Goal: Ask a question

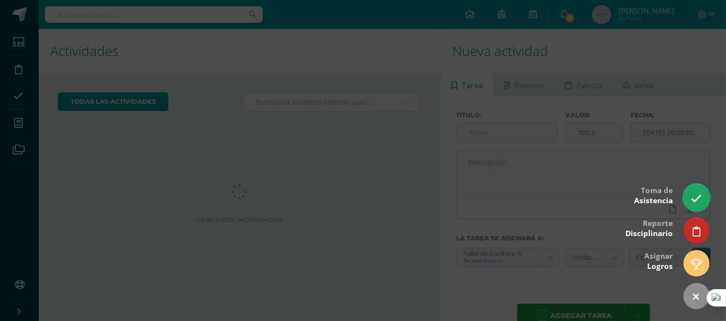
click at [695, 197] on icon at bounding box center [695, 198] width 11 height 11
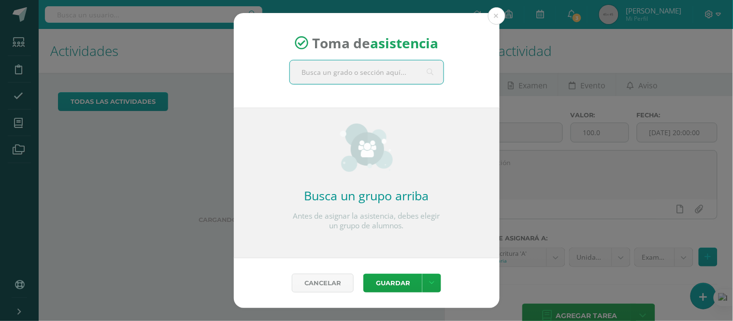
click at [324, 76] on input "text" at bounding box center [367, 72] width 154 height 24
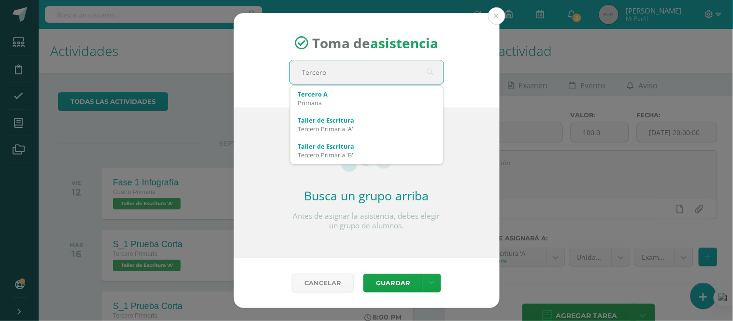
type input "Tercero"
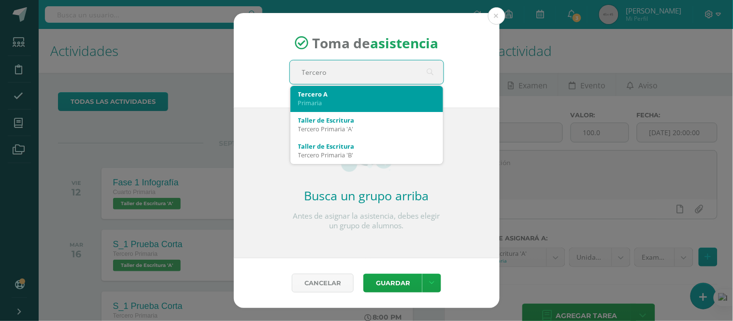
click at [319, 102] on div "Primaria" at bounding box center [366, 103] width 137 height 9
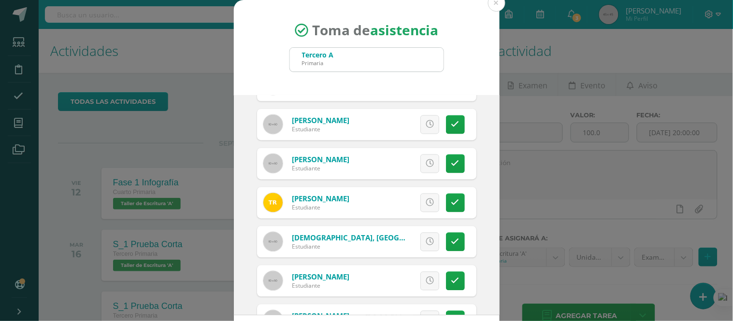
scroll to position [467, 0]
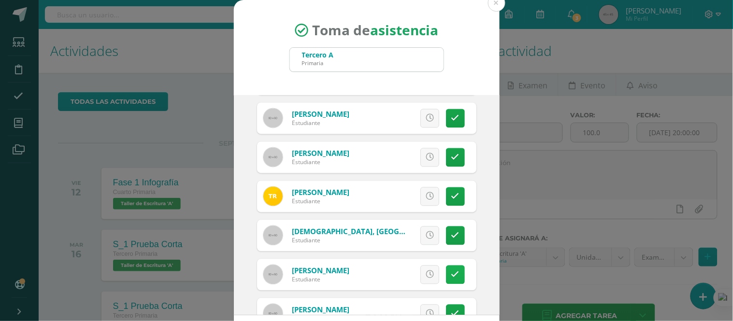
drag, startPoint x: 438, startPoint y: 271, endPoint x: 445, endPoint y: 276, distance: 8.7
drag, startPoint x: 445, startPoint y: 276, endPoint x: 438, endPoint y: 278, distance: 7.5
click at [446, 278] on link at bounding box center [455, 275] width 19 height 19
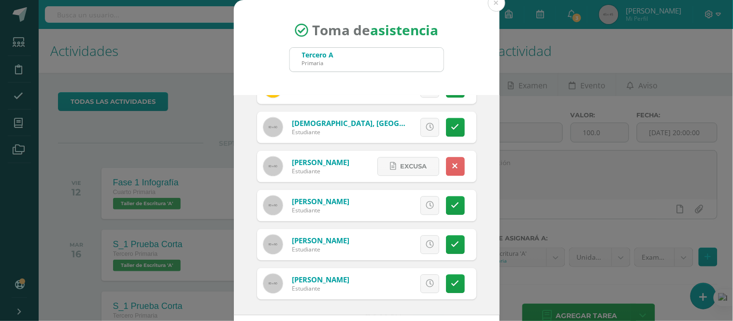
scroll to position [44, 0]
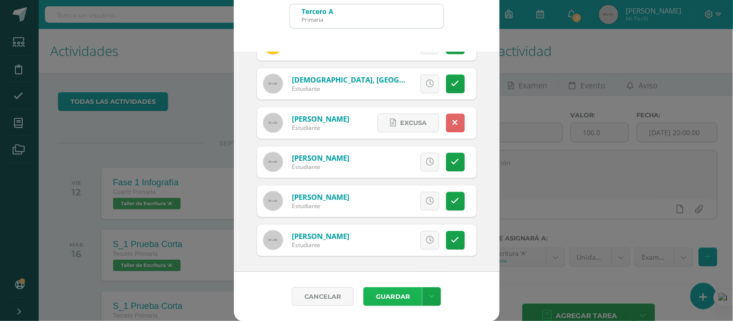
click at [390, 297] on button "Guardar" at bounding box center [393, 297] width 59 height 19
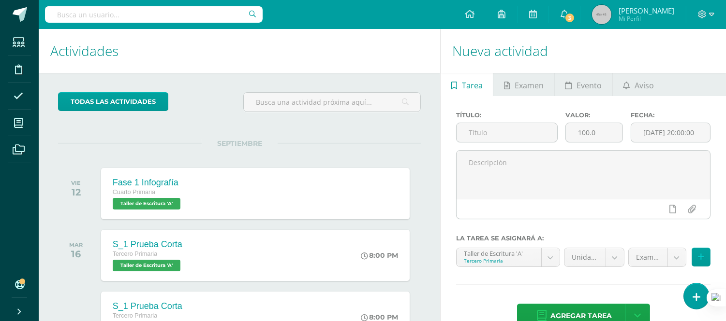
click at [409, 5] on div "Configuración Cerrar sesión Mary Mi Perfil 3 3 Avisos 284 avisos sin leer Aviso…" at bounding box center [382, 14] width 687 height 29
